Goal: Information Seeking & Learning: Learn about a topic

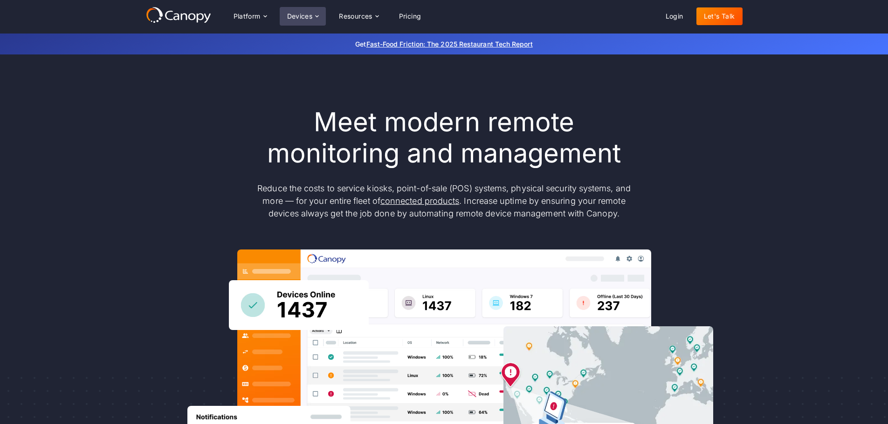
click at [305, 14] on div "Devices" at bounding box center [300, 16] width 26 height 7
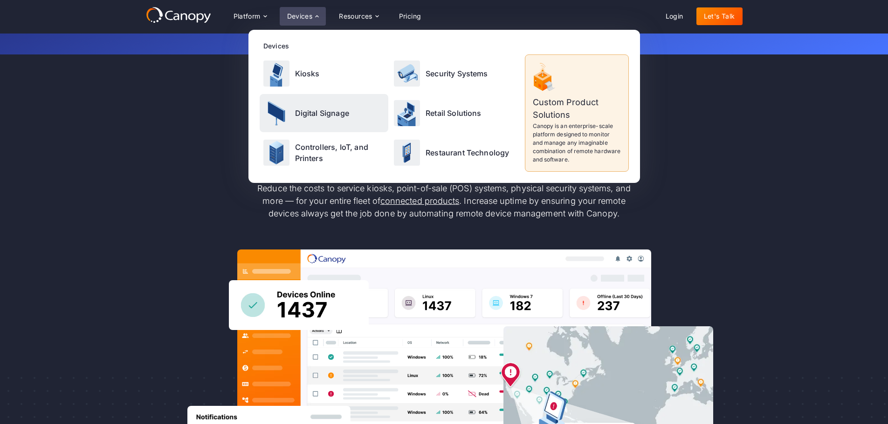
click at [313, 108] on p "Digital Signage" at bounding box center [322, 113] width 54 height 11
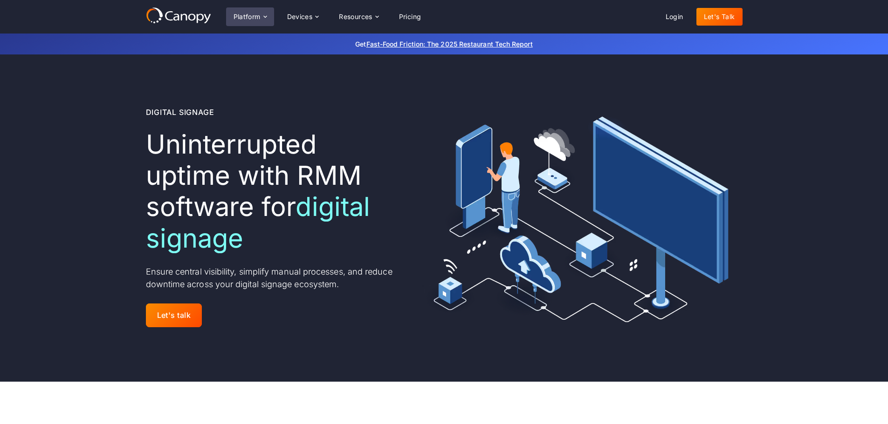
click at [255, 14] on div "Platform" at bounding box center [246, 17] width 27 height 7
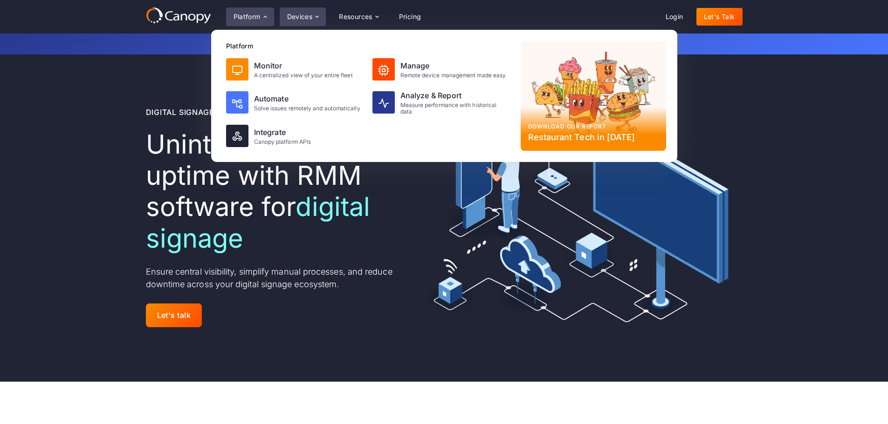
click at [316, 17] on icon at bounding box center [316, 16] width 7 height 7
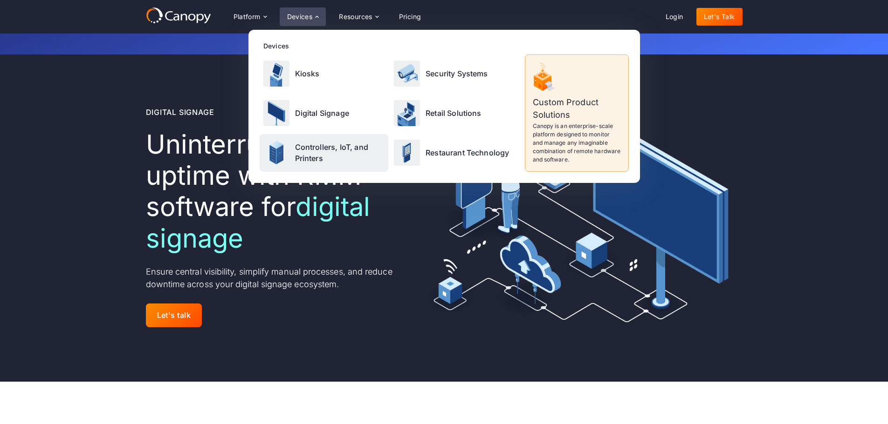
click at [304, 149] on p "Controllers, IoT, and Printers" at bounding box center [340, 153] width 90 height 22
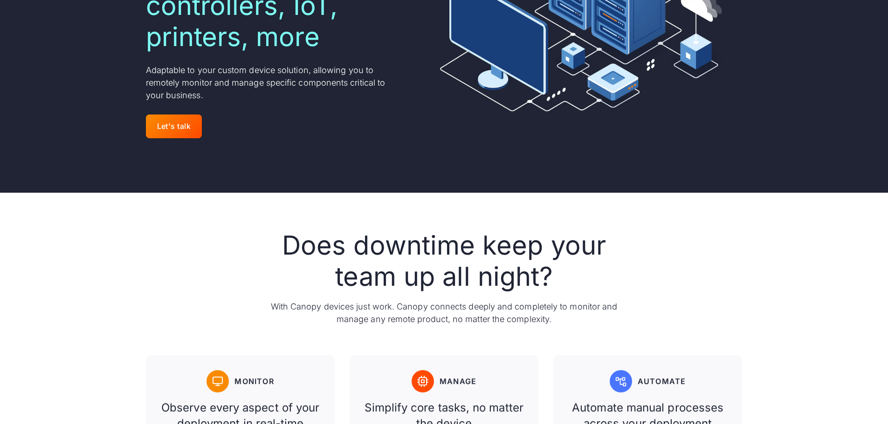
scroll to position [419, 0]
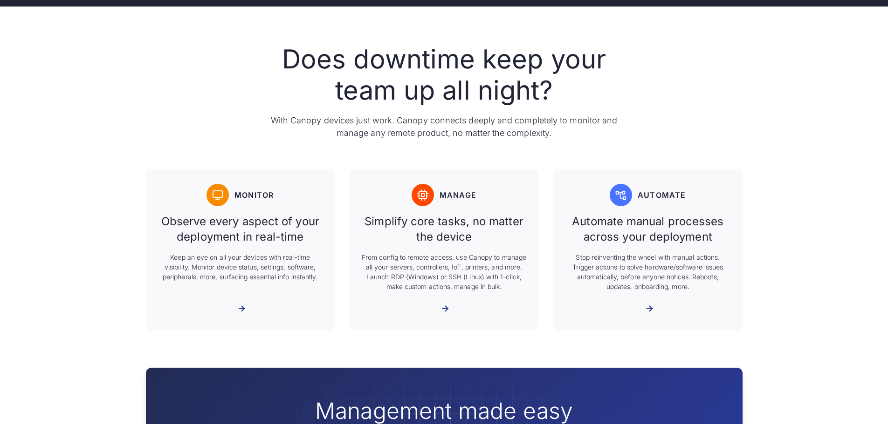
click at [644, 253] on p "Stop reinventing the wheel with manual actions. Trigger actions to solve hardwa…" at bounding box center [647, 272] width 166 height 39
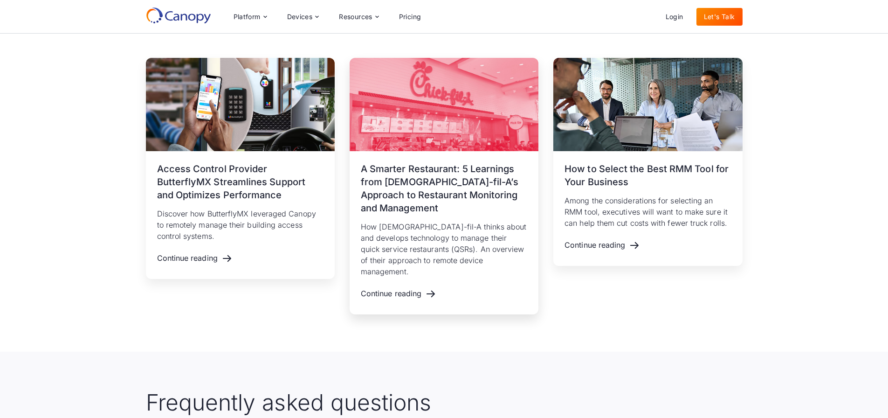
scroll to position [1398, 0]
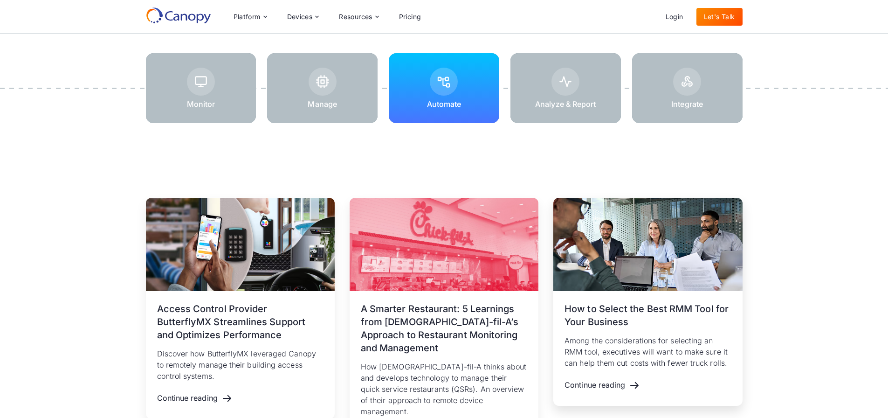
click at [648, 258] on img at bounding box center [647, 244] width 189 height 93
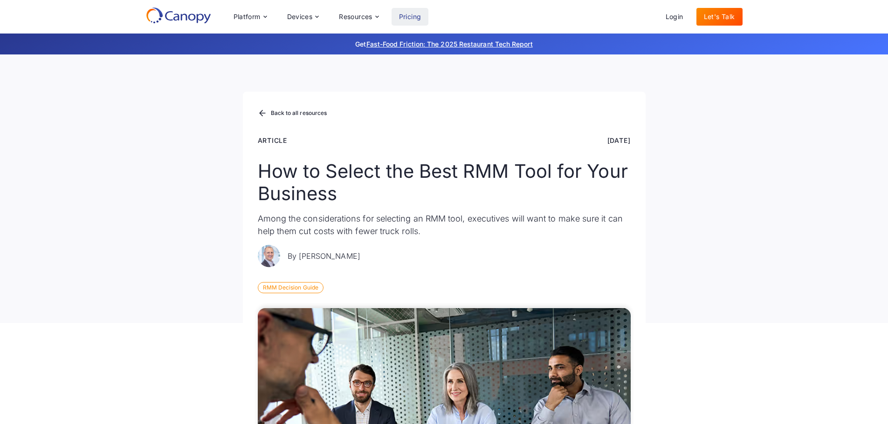
click at [411, 18] on link "Pricing" at bounding box center [409, 17] width 37 height 18
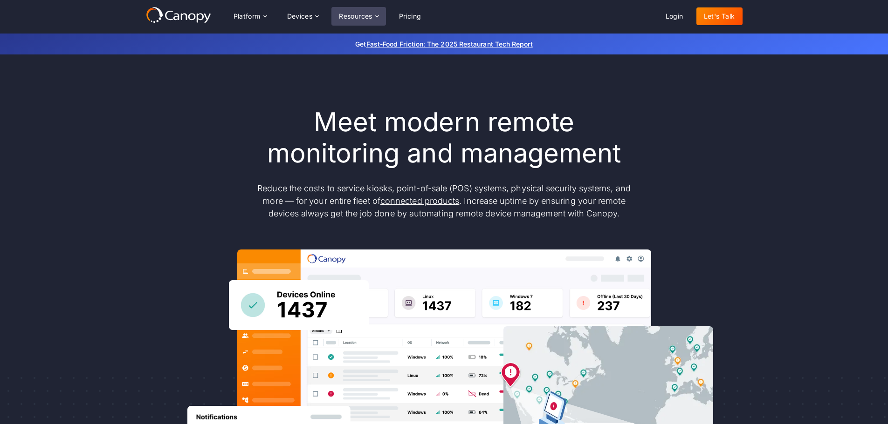
click at [368, 9] on div "Resources" at bounding box center [358, 16] width 54 height 19
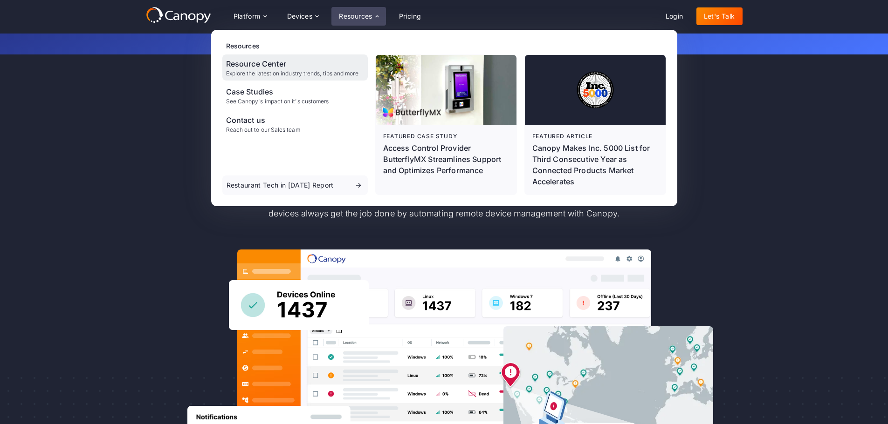
click at [255, 62] on div "Resource Center" at bounding box center [292, 63] width 132 height 11
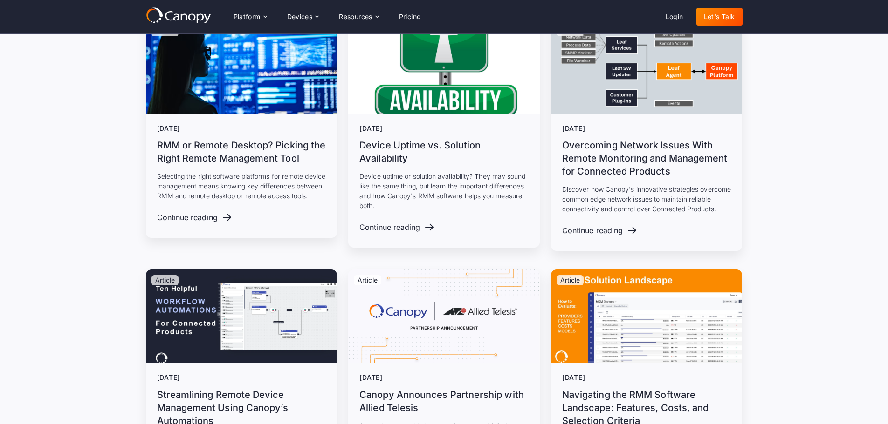
scroll to position [4613, 0]
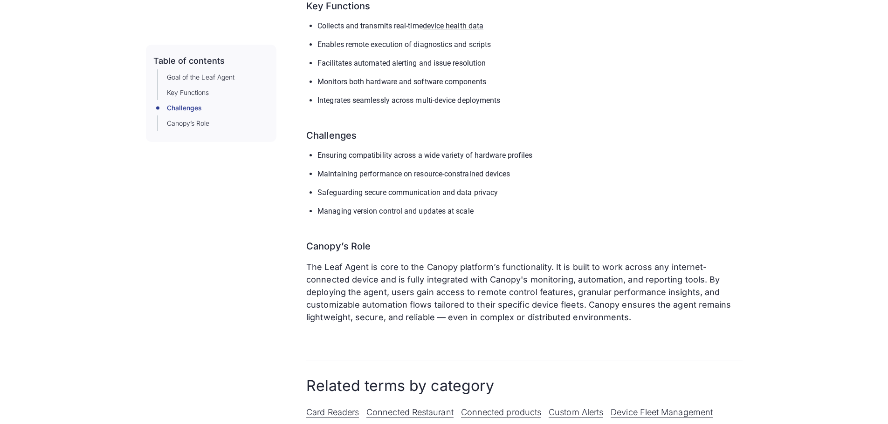
scroll to position [606, 0]
